Goal: Task Accomplishment & Management: Manage account settings

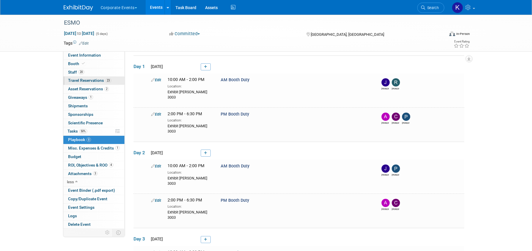
click at [82, 82] on span "Travel Reservations 23" at bounding box center [89, 80] width 43 height 5
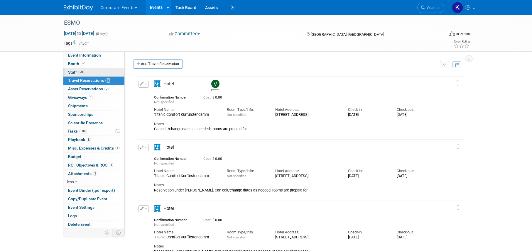
click at [80, 72] on span "20" at bounding box center [81, 72] width 6 height 4
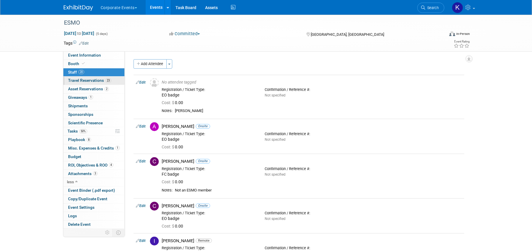
click at [82, 80] on span "Travel Reservations 23" at bounding box center [89, 80] width 43 height 5
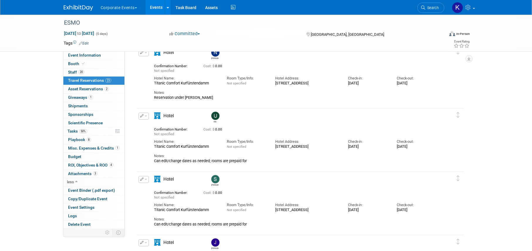
scroll to position [782, 0]
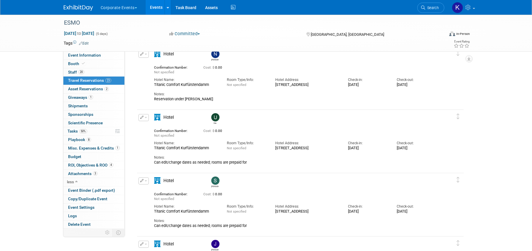
click at [145, 116] on button "button" at bounding box center [144, 117] width 10 height 7
click at [157, 137] on span "Delete Reservation" at bounding box center [167, 137] width 36 height 5
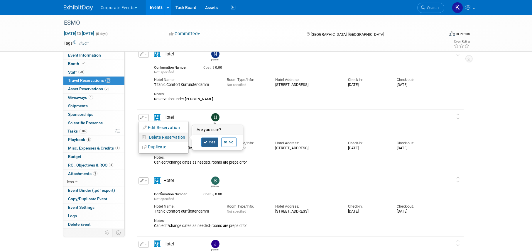
click at [206, 145] on link "Yes" at bounding box center [209, 142] width 17 height 9
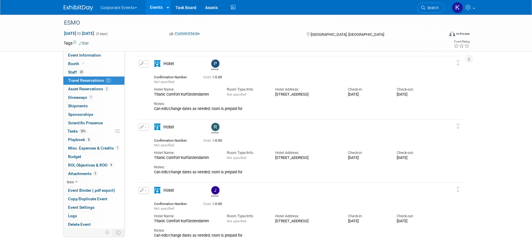
scroll to position [1212, 0]
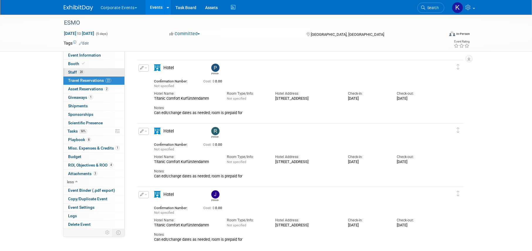
click at [72, 71] on span "Staff 20" at bounding box center [76, 72] width 16 height 5
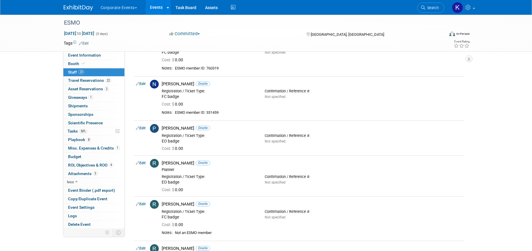
scroll to position [530, 0]
click at [85, 82] on span "Travel Reservations 22" at bounding box center [89, 80] width 43 height 5
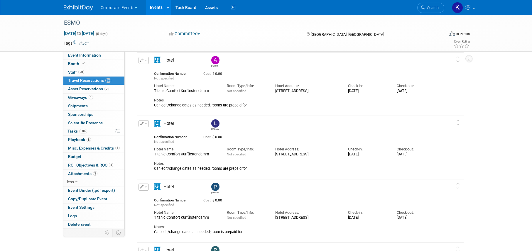
scroll to position [1090, 0]
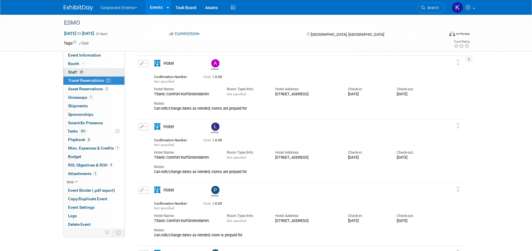
click at [89, 71] on link "20 Staff 20" at bounding box center [93, 72] width 61 height 8
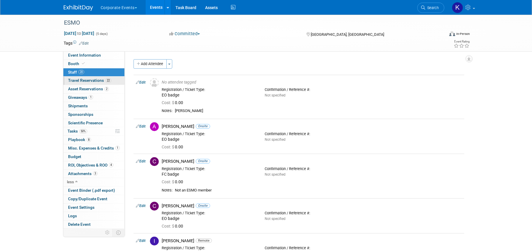
click at [89, 79] on span "Travel Reservations 22" at bounding box center [89, 80] width 43 height 5
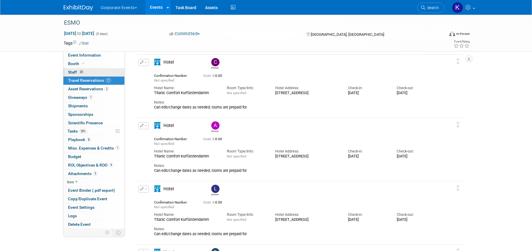
scroll to position [1027, 0]
click at [74, 71] on span "Staff 20" at bounding box center [76, 72] width 16 height 5
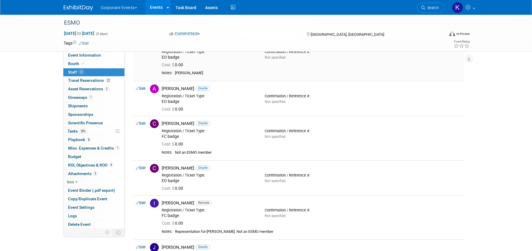
scroll to position [41, 0]
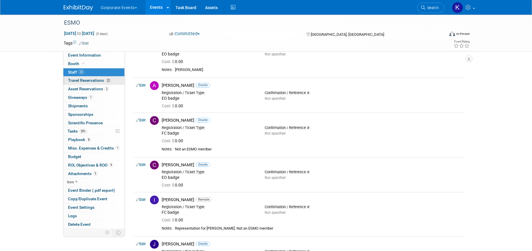
click at [79, 80] on span "Travel Reservations 22" at bounding box center [89, 80] width 43 height 5
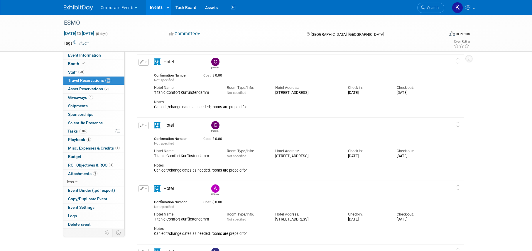
scroll to position [965, 0]
click at [93, 76] on link "20 Staff 20" at bounding box center [93, 72] width 61 height 8
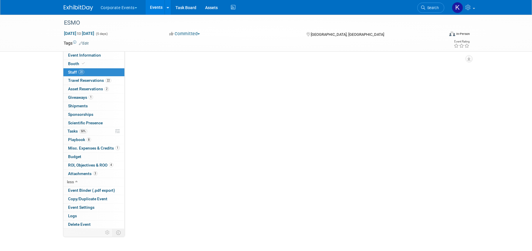
scroll to position [0, 0]
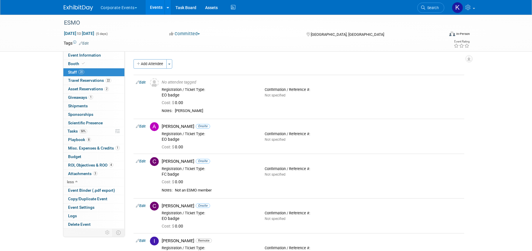
click at [87, 76] on link "20 Staff 20" at bounding box center [93, 72] width 61 height 8
click at [87, 80] on span "Travel Reservations 22" at bounding box center [89, 80] width 43 height 5
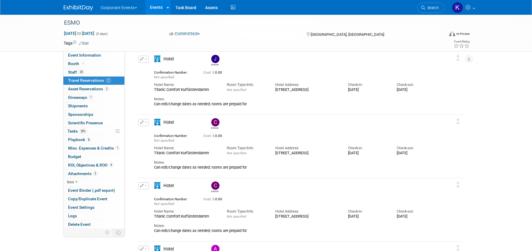
scroll to position [903, 0]
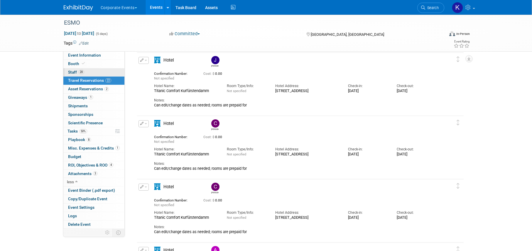
click at [72, 74] on span "Staff 20" at bounding box center [76, 72] width 16 height 5
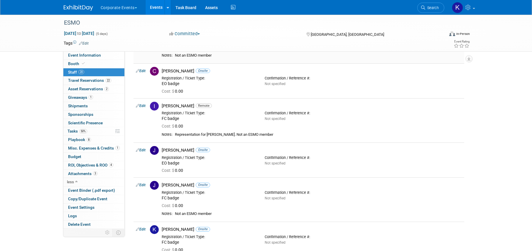
scroll to position [160, 0]
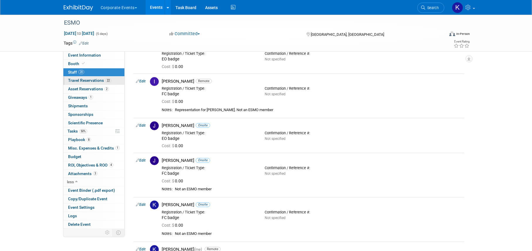
click at [82, 81] on span "Travel Reservations 22" at bounding box center [89, 80] width 43 height 5
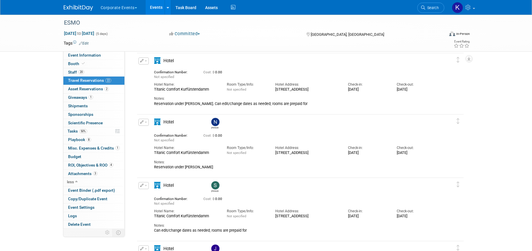
scroll to position [712, 0]
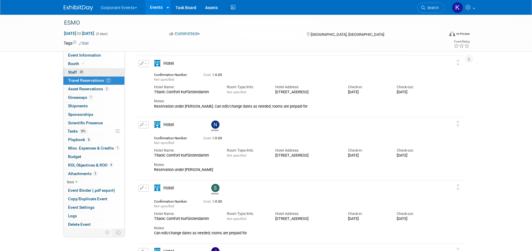
click at [70, 73] on span "Staff 20" at bounding box center [76, 72] width 16 height 5
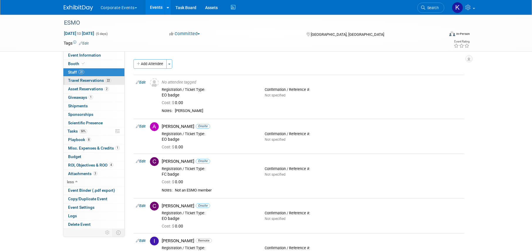
click at [73, 81] on span "Travel Reservations 22" at bounding box center [89, 80] width 43 height 5
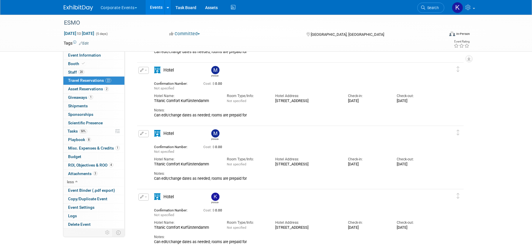
scroll to position [327, 0]
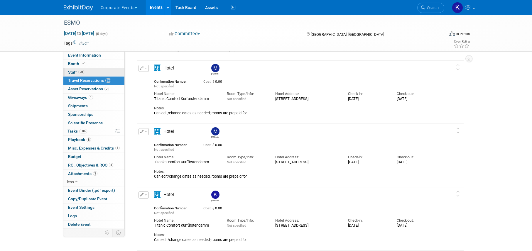
click at [79, 75] on link "20 Staff 20" at bounding box center [93, 72] width 61 height 8
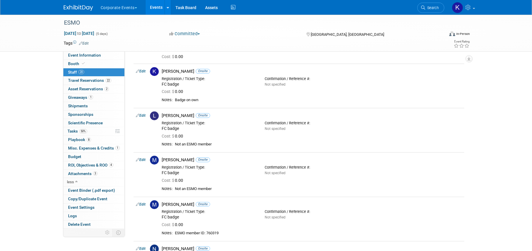
scroll to position [367, 0]
click at [98, 81] on span "Travel Reservations 22" at bounding box center [89, 80] width 43 height 5
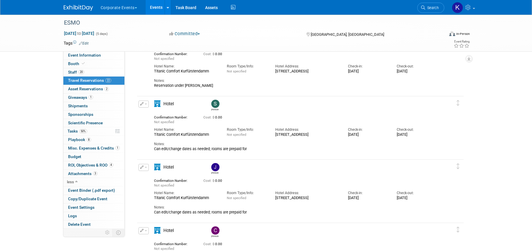
scroll to position [797, 0]
click at [87, 72] on link "20 Staff 20" at bounding box center [93, 72] width 61 height 8
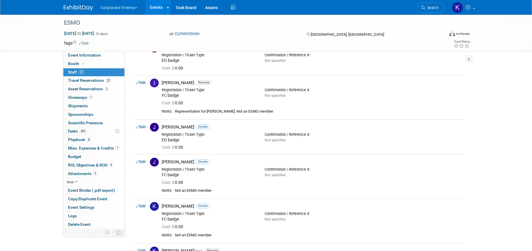
scroll to position [151, 0]
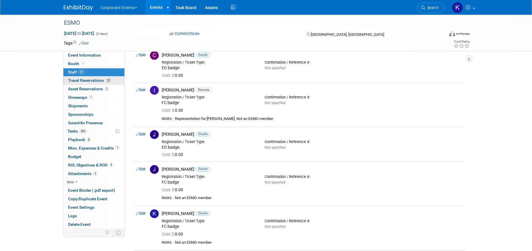
click at [95, 83] on link "22 Travel Reservations 22" at bounding box center [93, 81] width 61 height 8
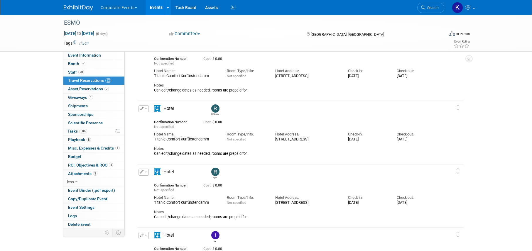
scroll to position [436, 0]
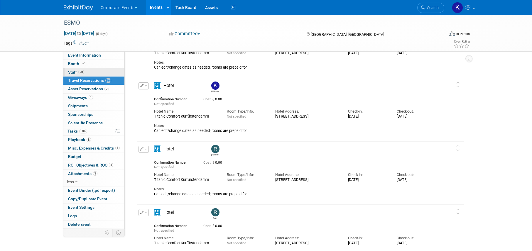
click at [87, 72] on link "20 Staff 20" at bounding box center [93, 72] width 61 height 8
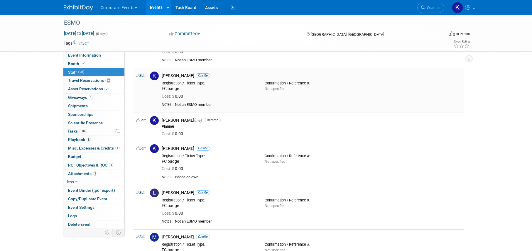
scroll to position [289, 0]
click at [91, 80] on span "Travel Reservations 22" at bounding box center [89, 80] width 43 height 5
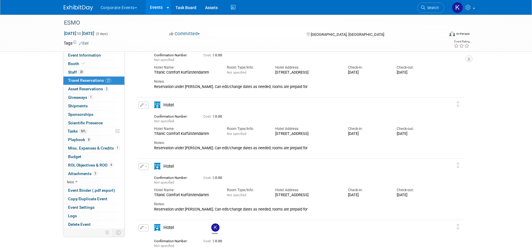
scroll to position [103, 0]
click at [141, 165] on icon "button" at bounding box center [142, 166] width 4 height 3
click at [156, 175] on button "Edit Reservation" at bounding box center [164, 177] width 50 height 9
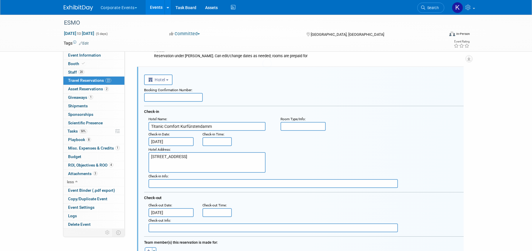
scroll to position [0, 0]
click at [158, 148] on span "Hotel Address" at bounding box center [158, 150] width 21 height 4
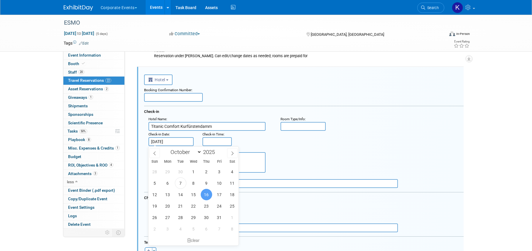
click at [158, 141] on input "[DATE]" at bounding box center [170, 141] width 45 height 9
click at [193, 193] on span "15" at bounding box center [193, 194] width 11 height 11
type input "[DATE]"
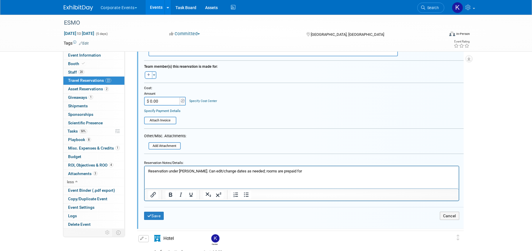
scroll to position [372, 0]
click at [157, 218] on button "Save" at bounding box center [154, 216] width 20 height 9
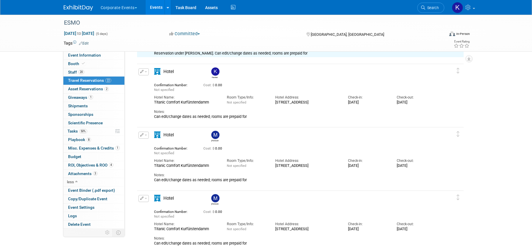
scroll to position [196, 0]
